Goal: Task Accomplishment & Management: Complete application form

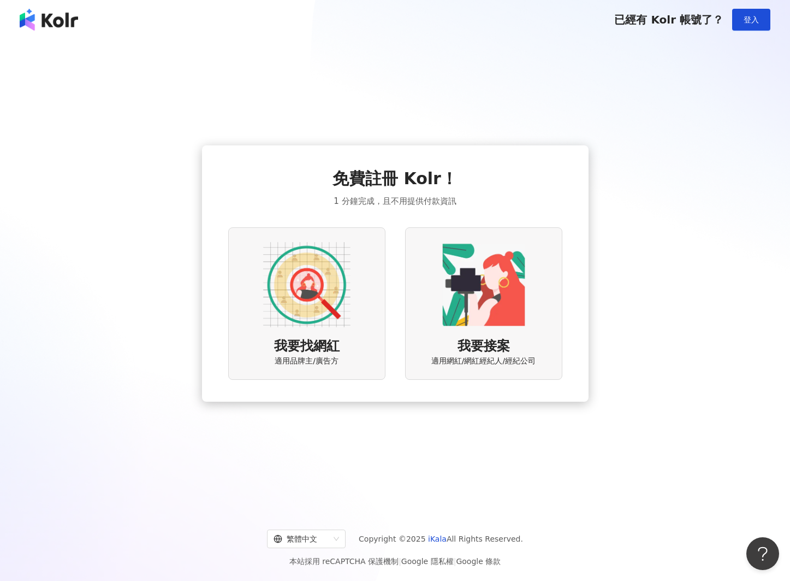
click at [233, 74] on div "免費註冊 Kolr！ 1 分鐘完成，且不用提供付款資訊 我要找網紅 適用品牌主/廣告方 我要接案 適用網紅/網紅經紀人/經紀公司" at bounding box center [395, 273] width 764 height 451
click at [62, 18] on img at bounding box center [49, 20] width 58 height 22
